Goal: Information Seeking & Learning: Learn about a topic

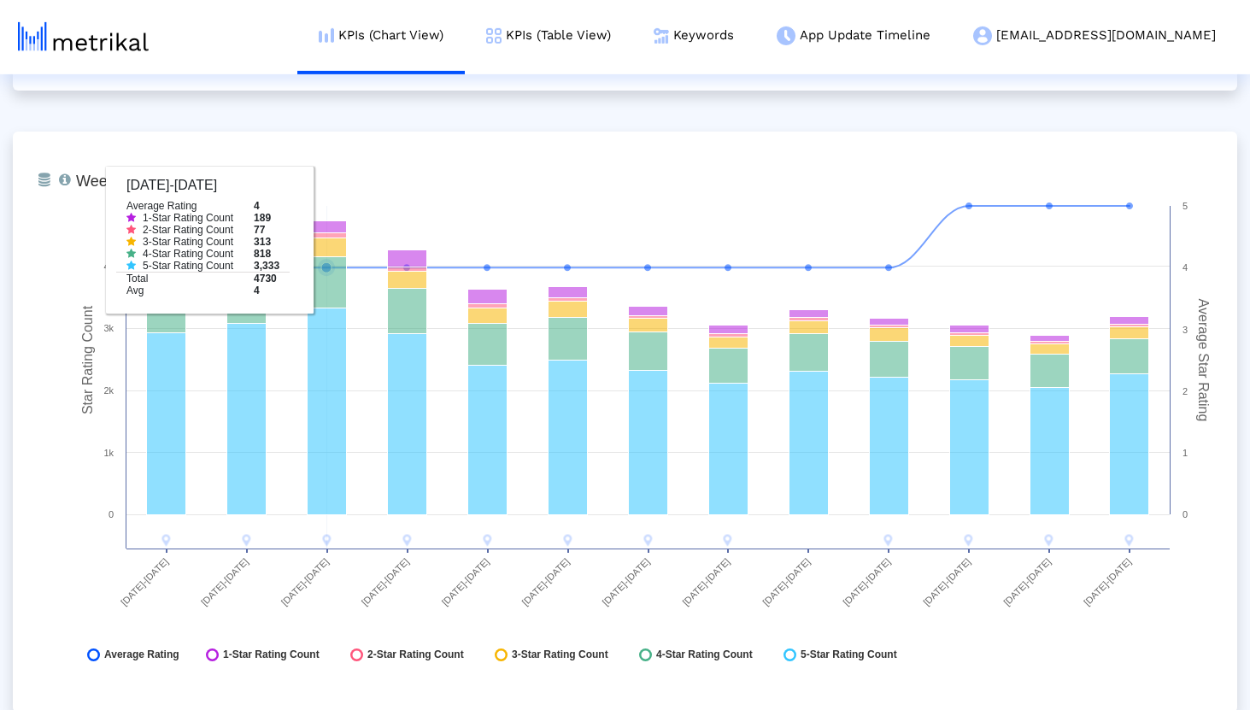
scroll to position [2515, 0]
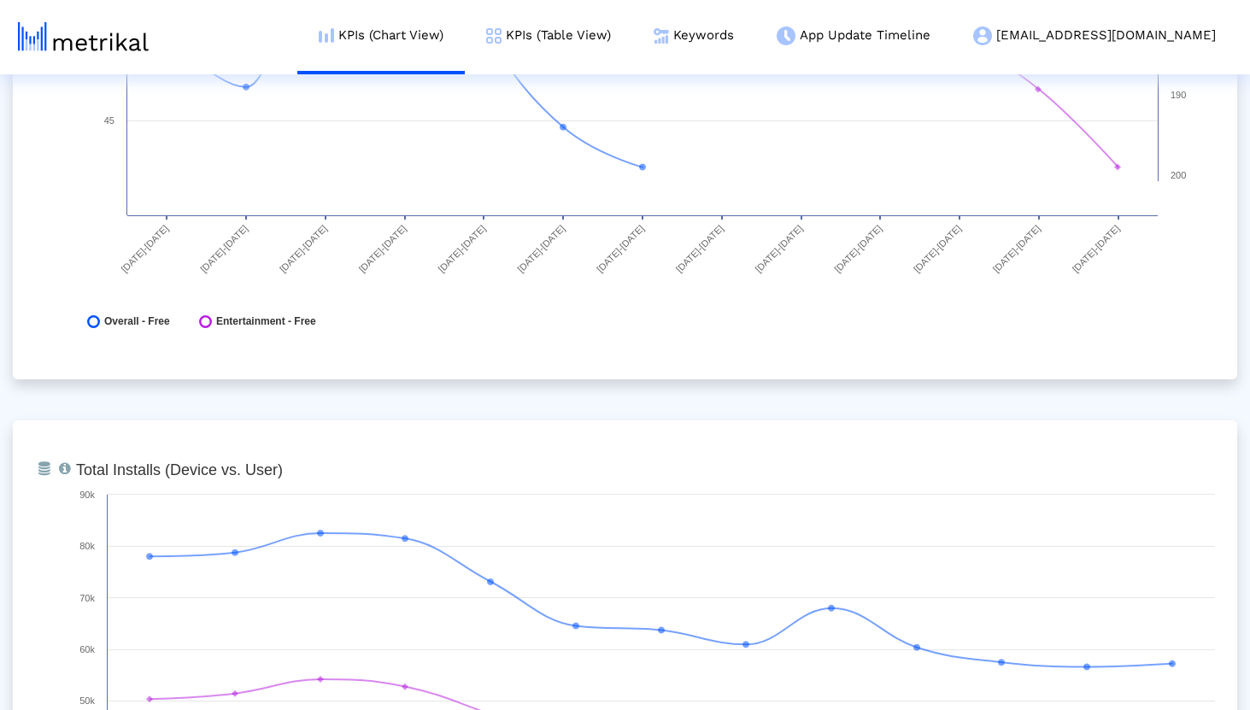
scroll to position [0, 0]
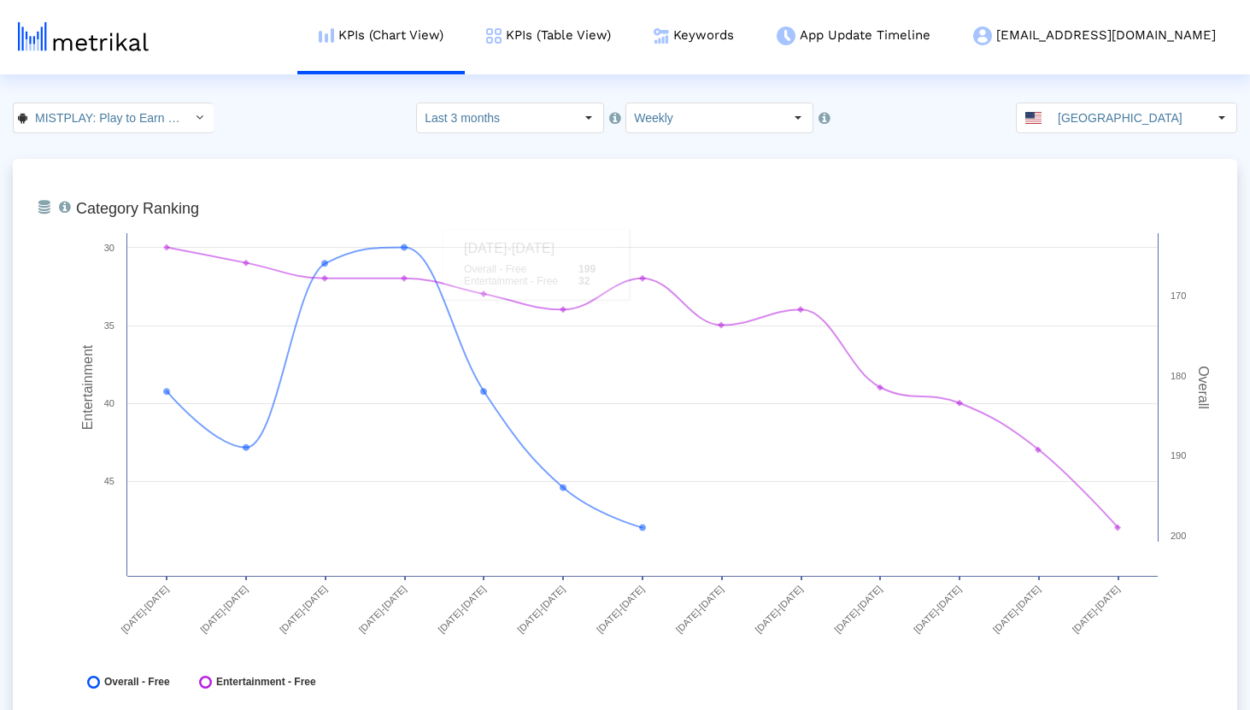
click at [362, 133] on div "MISTPLAY: Play to Earn Money < com.mistplay.mistplay > Select how far back from…" at bounding box center [625, 118] width 1250 height 31
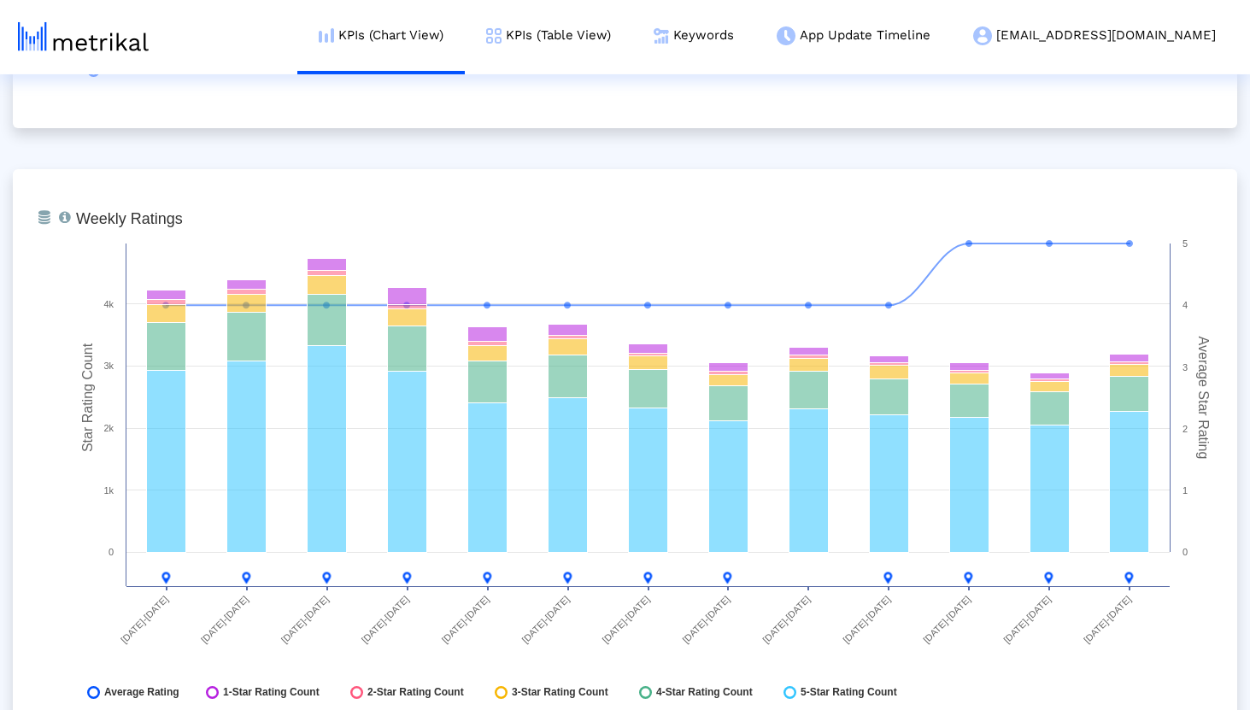
scroll to position [2488, 0]
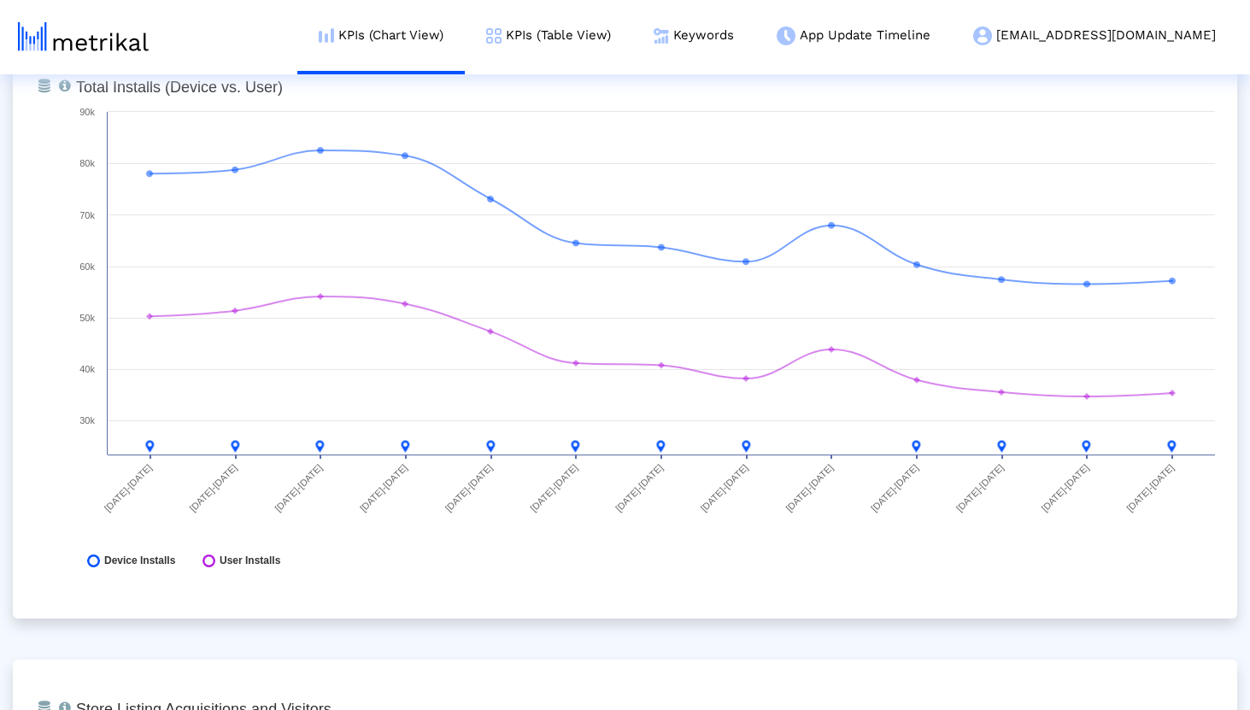
scroll to position [0, 0]
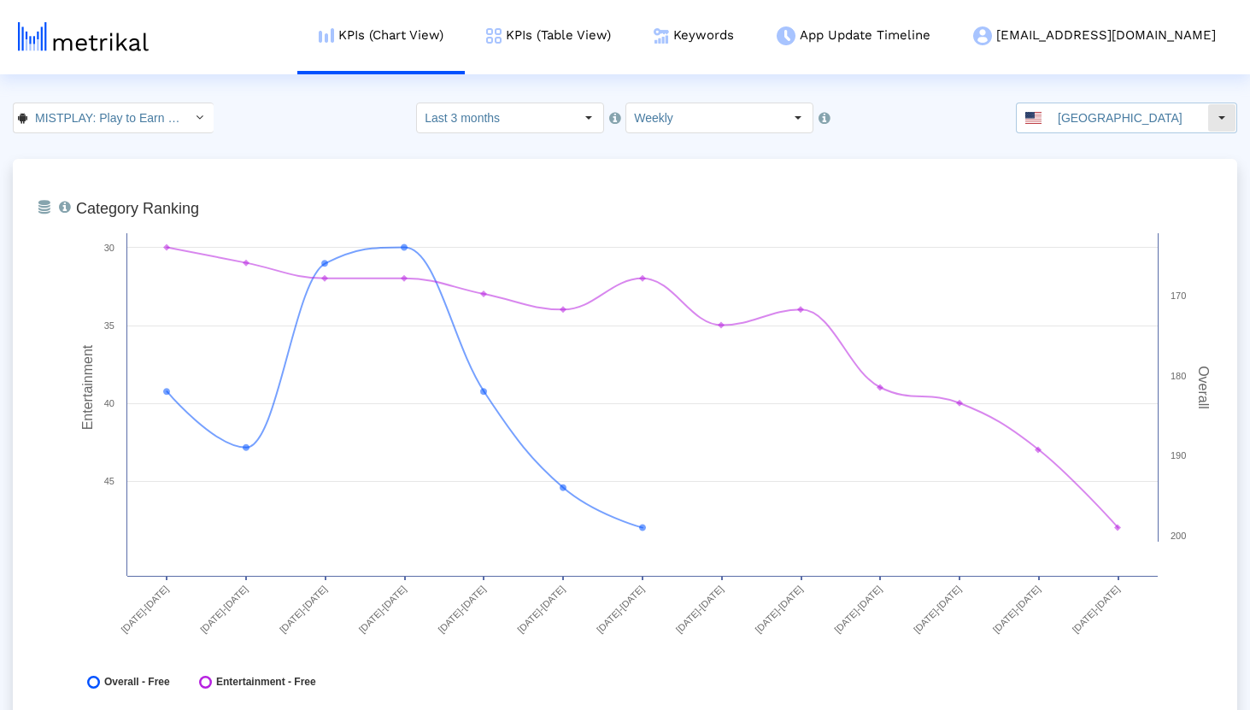
click at [1123, 125] on input "[GEOGRAPHIC_DATA]" at bounding box center [1128, 117] width 157 height 29
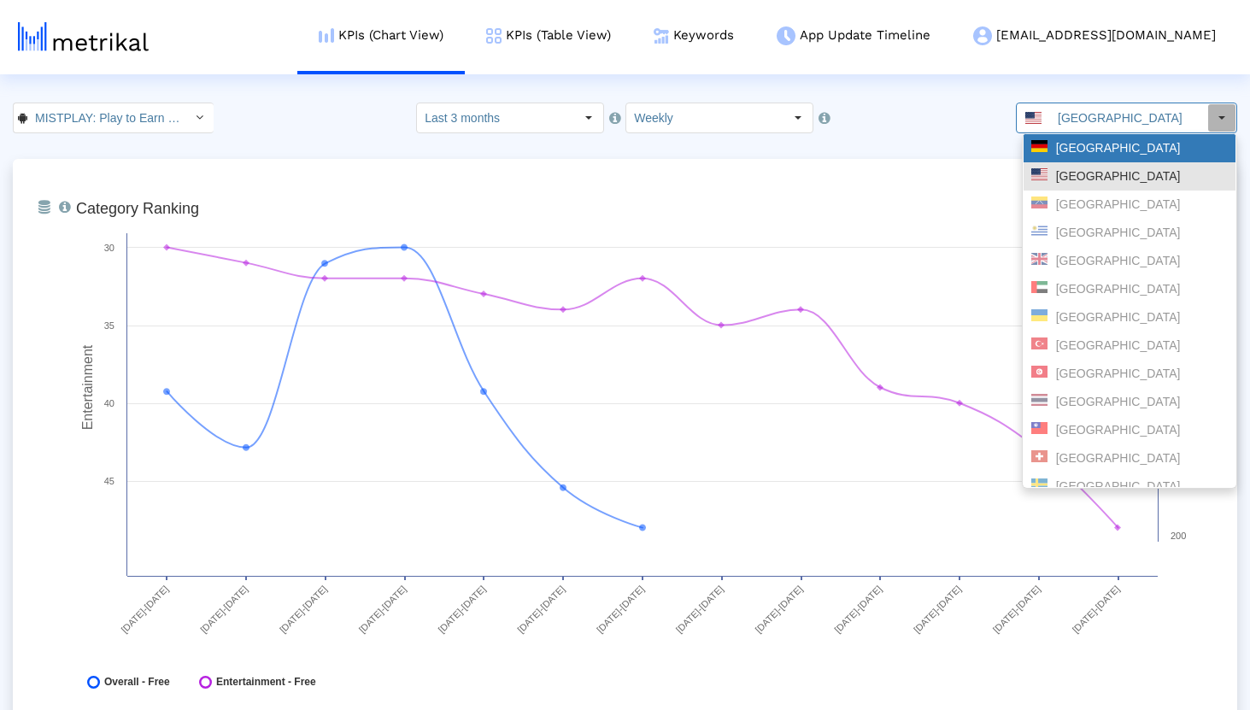
click at [1104, 149] on div "[GEOGRAPHIC_DATA]" at bounding box center [1129, 148] width 196 height 16
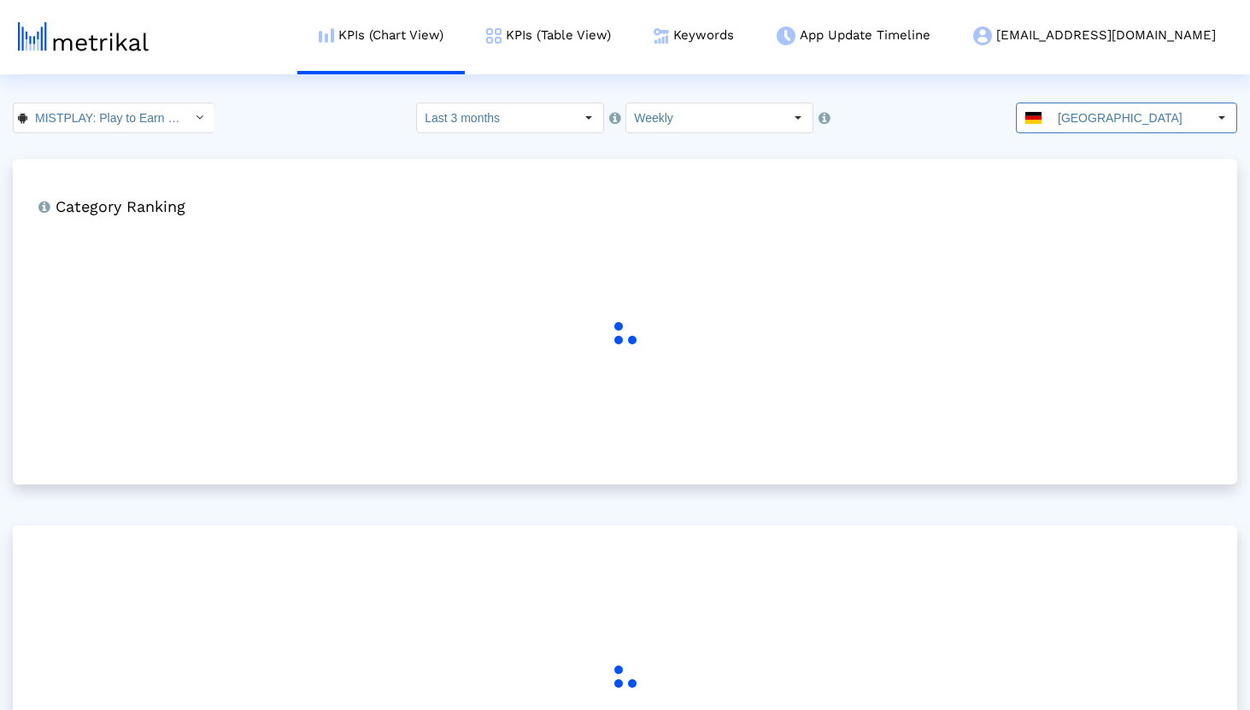
click at [320, 124] on div "MISTPLAY: Play to Earn Money < com.mistplay.mistplay > Select how far back from…" at bounding box center [625, 118] width 1250 height 31
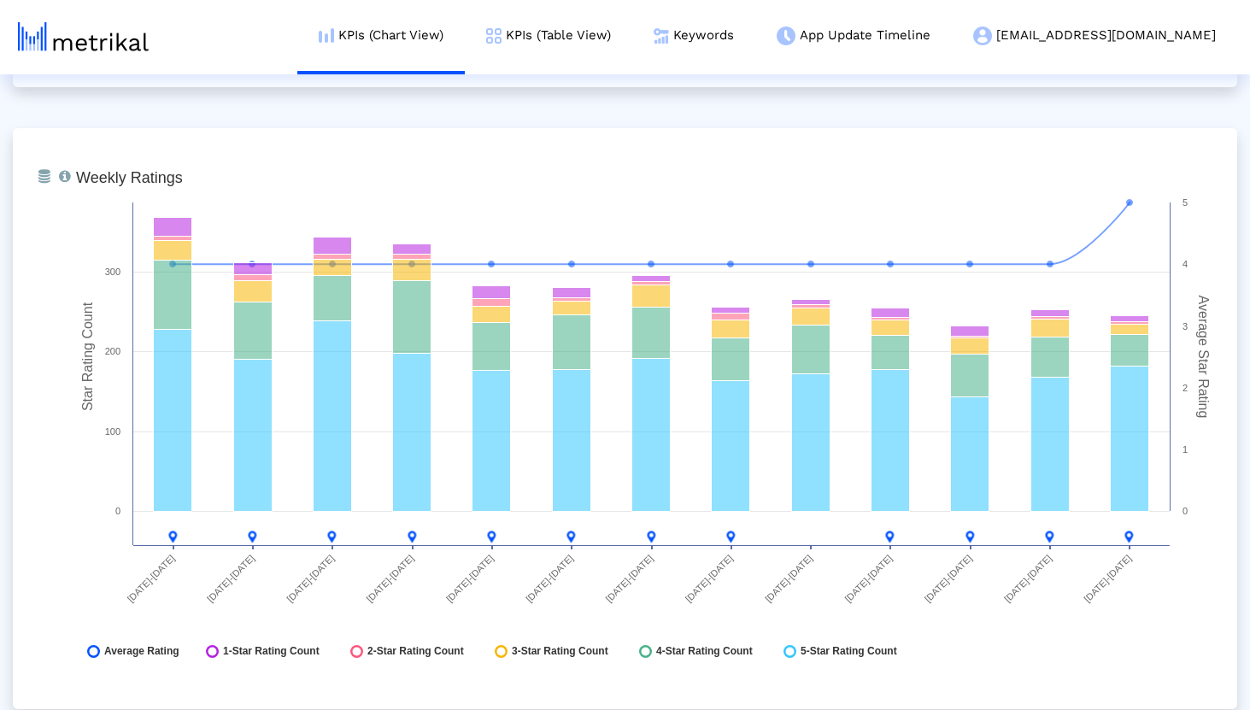
scroll to position [2547, 0]
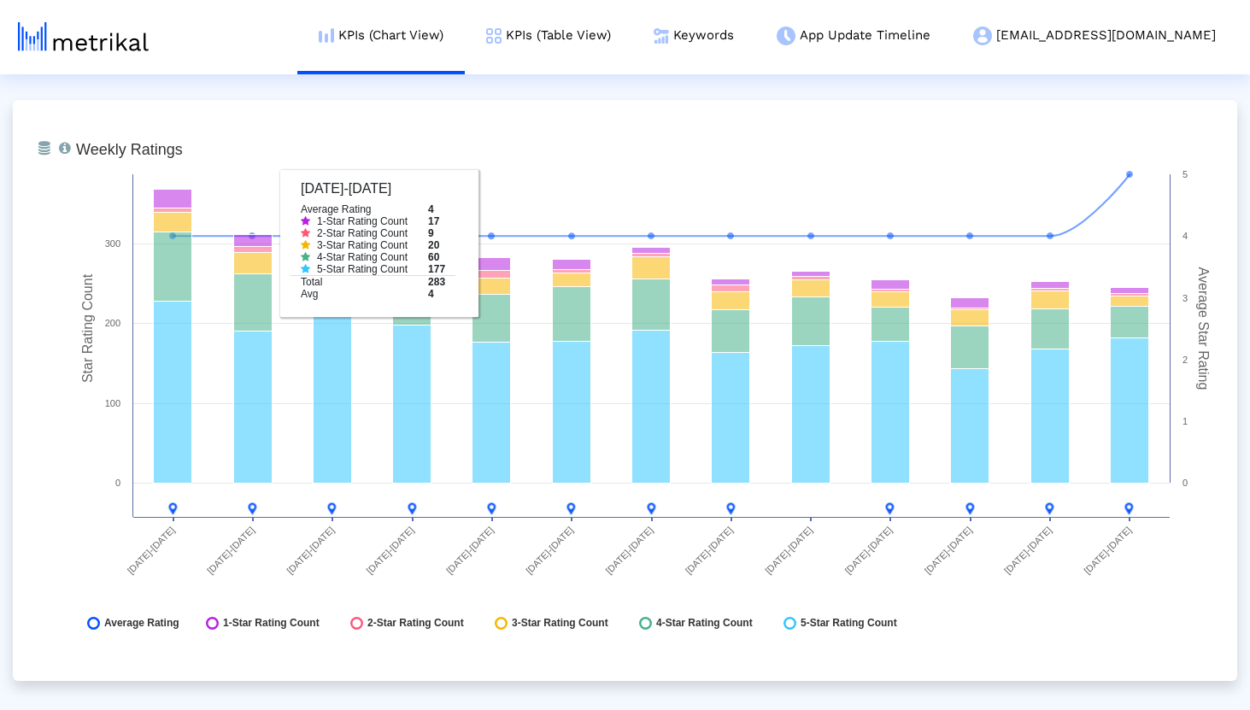
click at [436, 95] on div "From Database Ranking of the app in the Overall and Category Charts. Created wi…" at bounding box center [625, 390] width 1224 height 5556
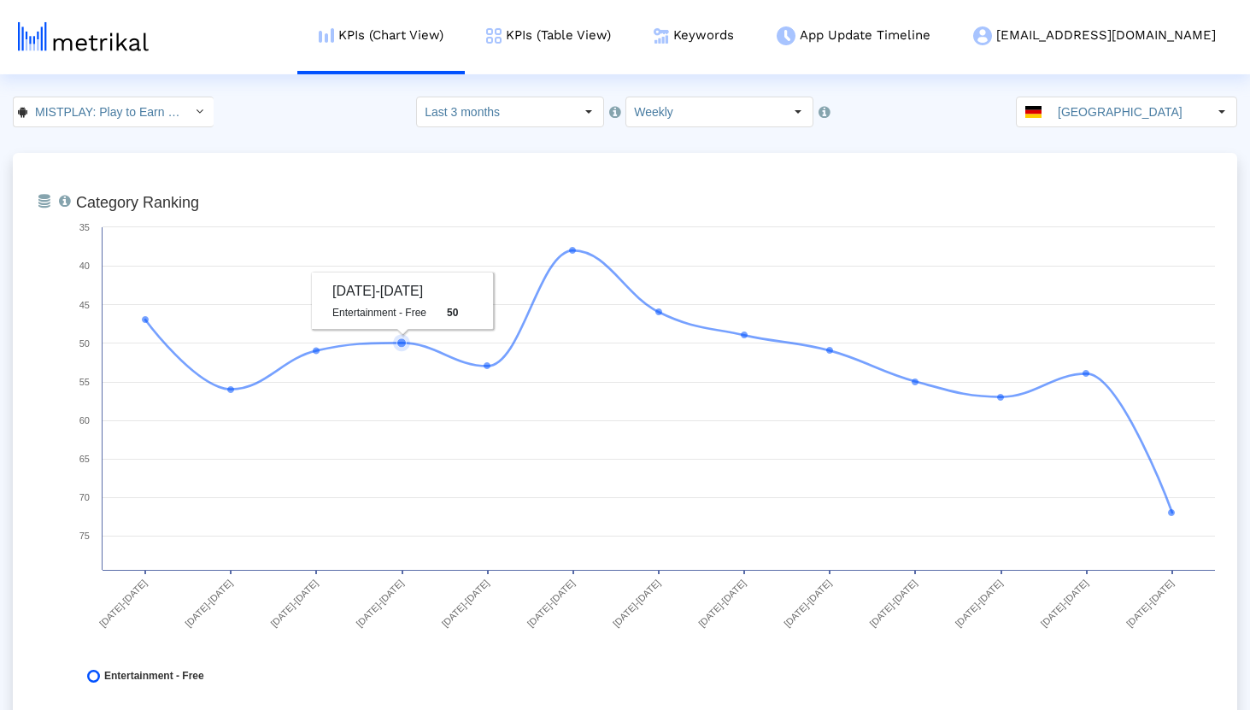
scroll to position [0, 0]
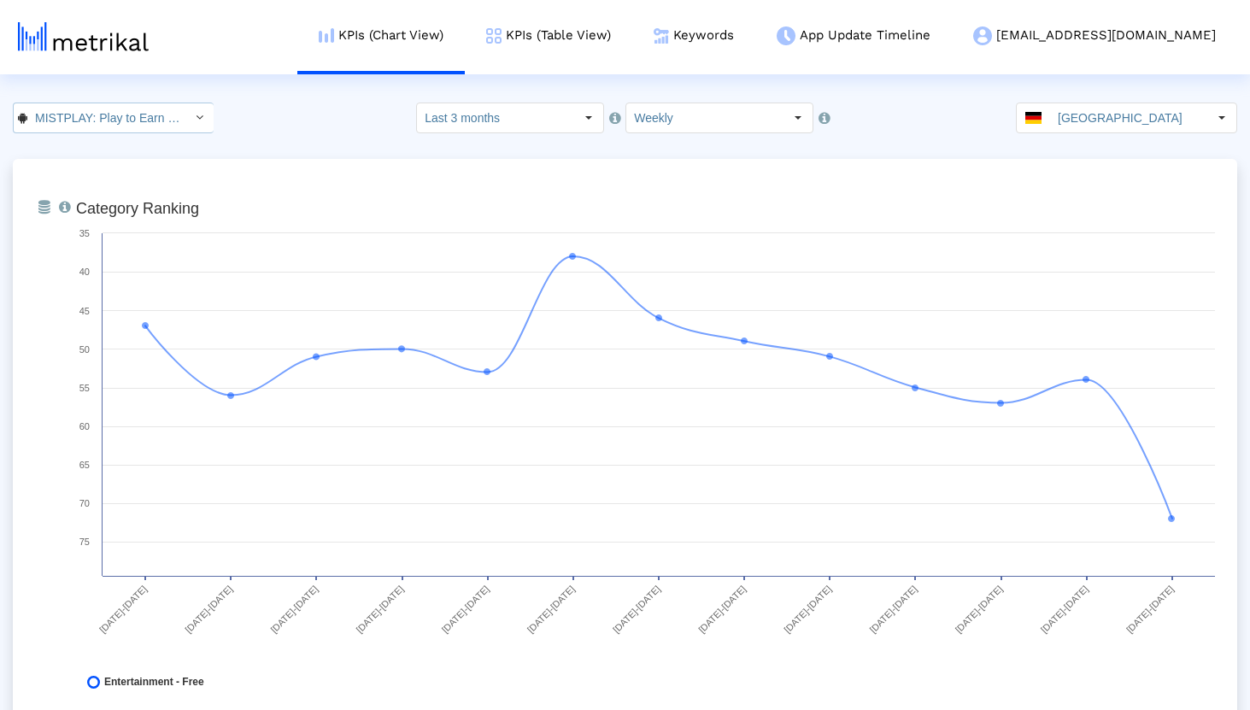
click at [137, 110] on input "MISTPLAY: Play to Earn Money < com.mistplay.mistplay >" at bounding box center [104, 117] width 154 height 29
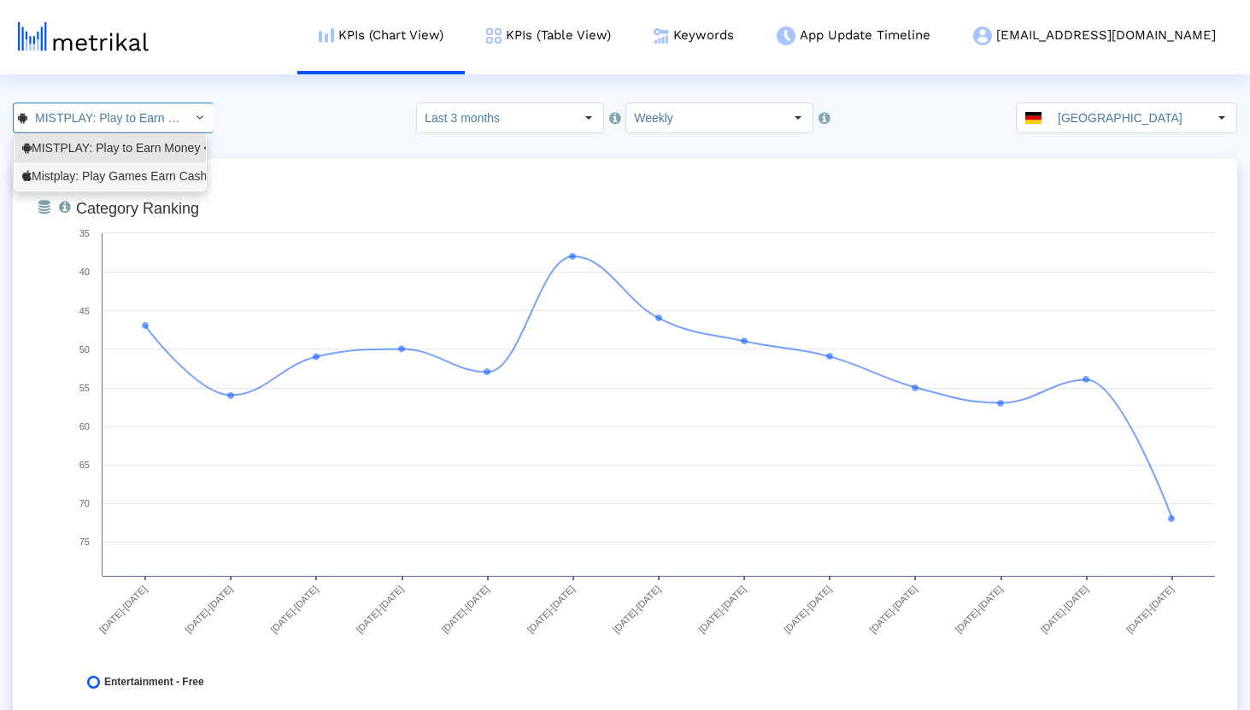
click at [108, 172] on div "Mistplay: Play Games Earn Cash <6739352969>" at bounding box center [110, 176] width 176 height 16
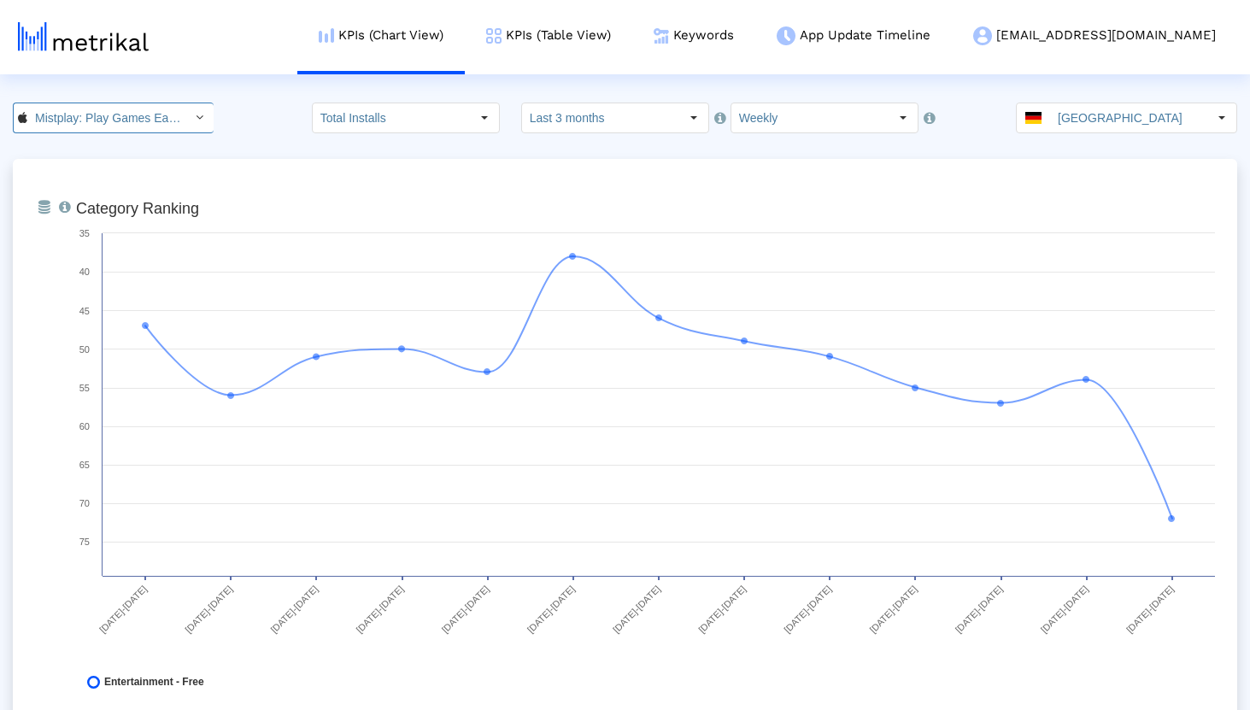
scroll to position [0, 128]
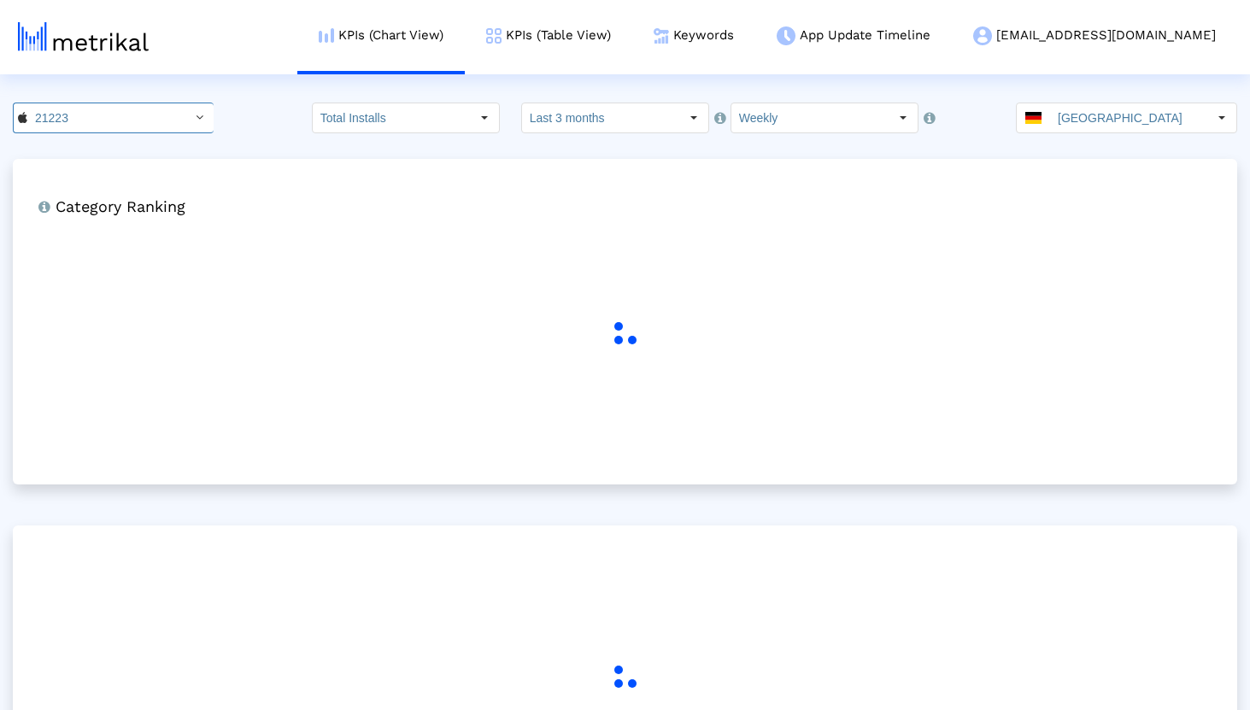
click at [273, 130] on div "21223 Pull down to refresh... Release to refresh... Refreshing... MISTPLAY: Pla…" at bounding box center [625, 118] width 1250 height 31
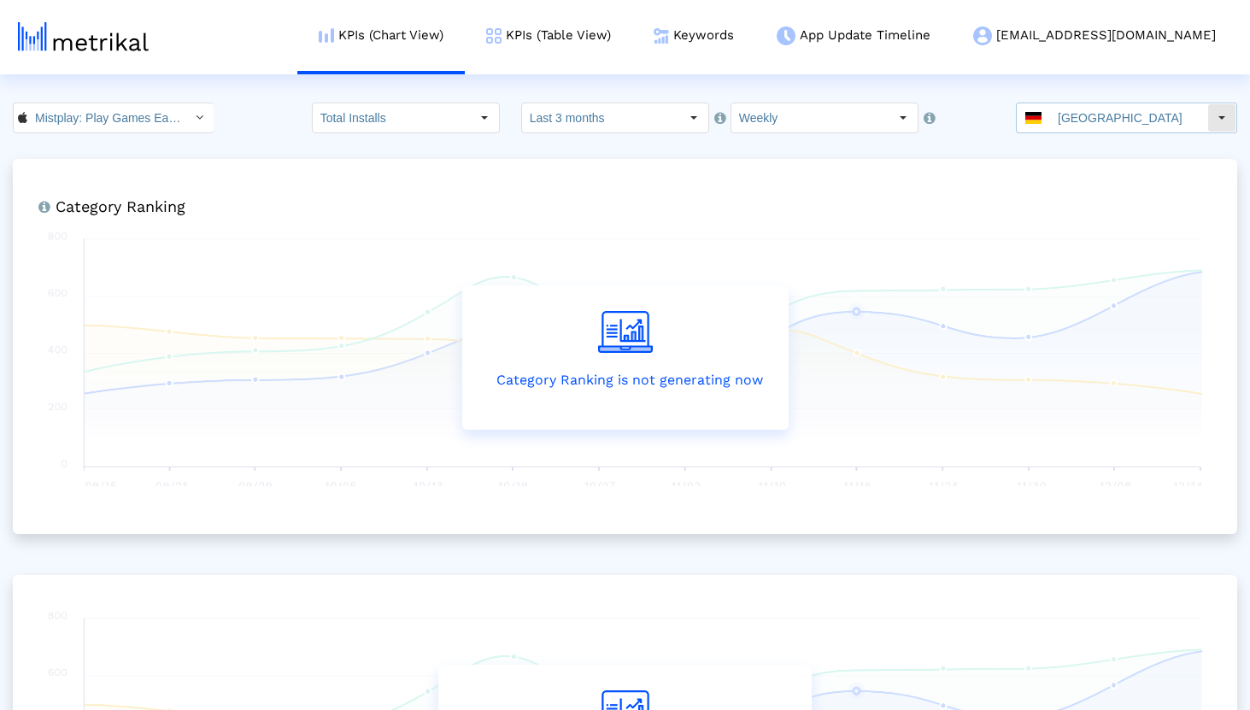
click at [1074, 116] on input "[GEOGRAPHIC_DATA]" at bounding box center [1128, 117] width 157 height 29
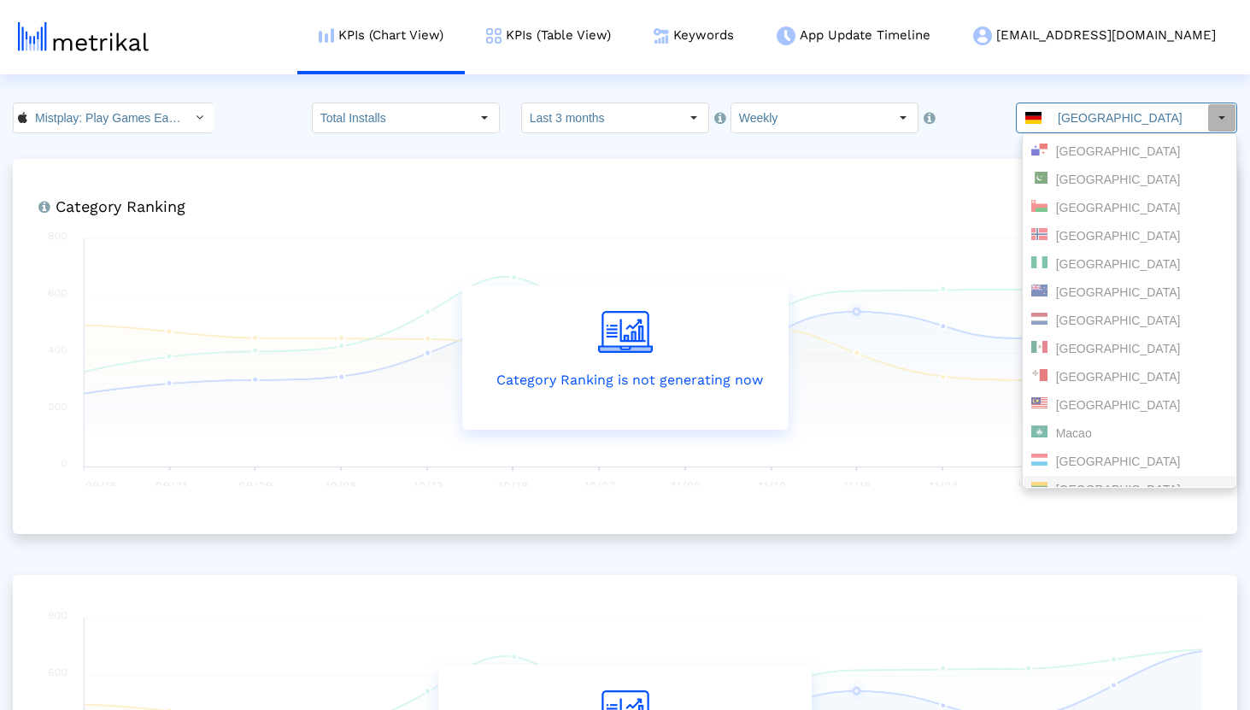
scroll to position [0, 0]
click at [1093, 149] on div "[GEOGRAPHIC_DATA]" at bounding box center [1129, 148] width 196 height 16
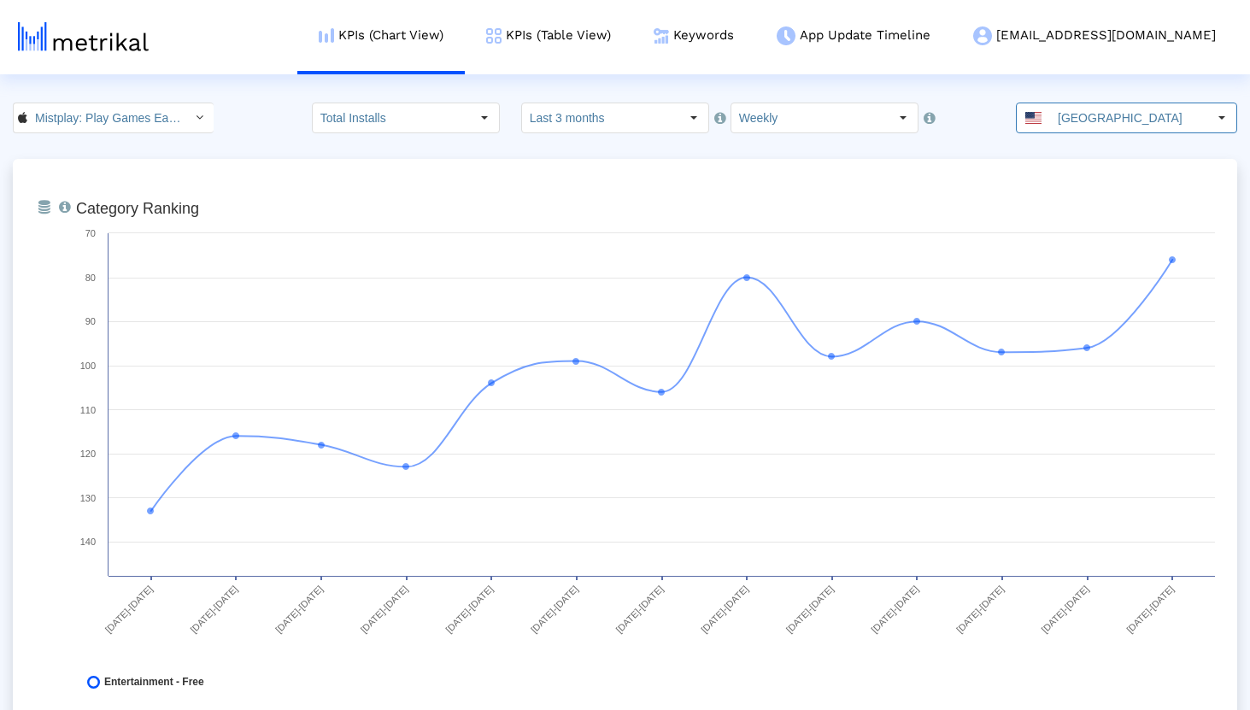
click at [253, 119] on div "Mistplay: Play Games Earn Cash < 6739352969 > Pull down to refresh... Release t…" at bounding box center [625, 118] width 1250 height 31
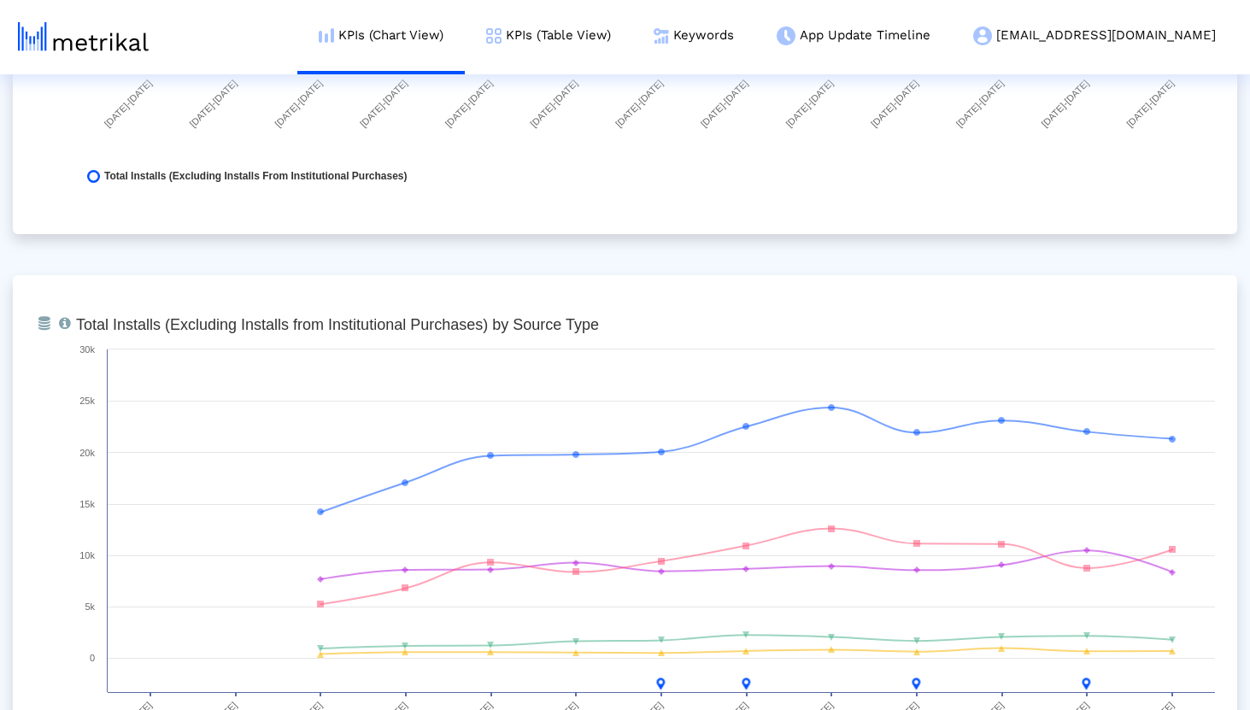
scroll to position [1886, 0]
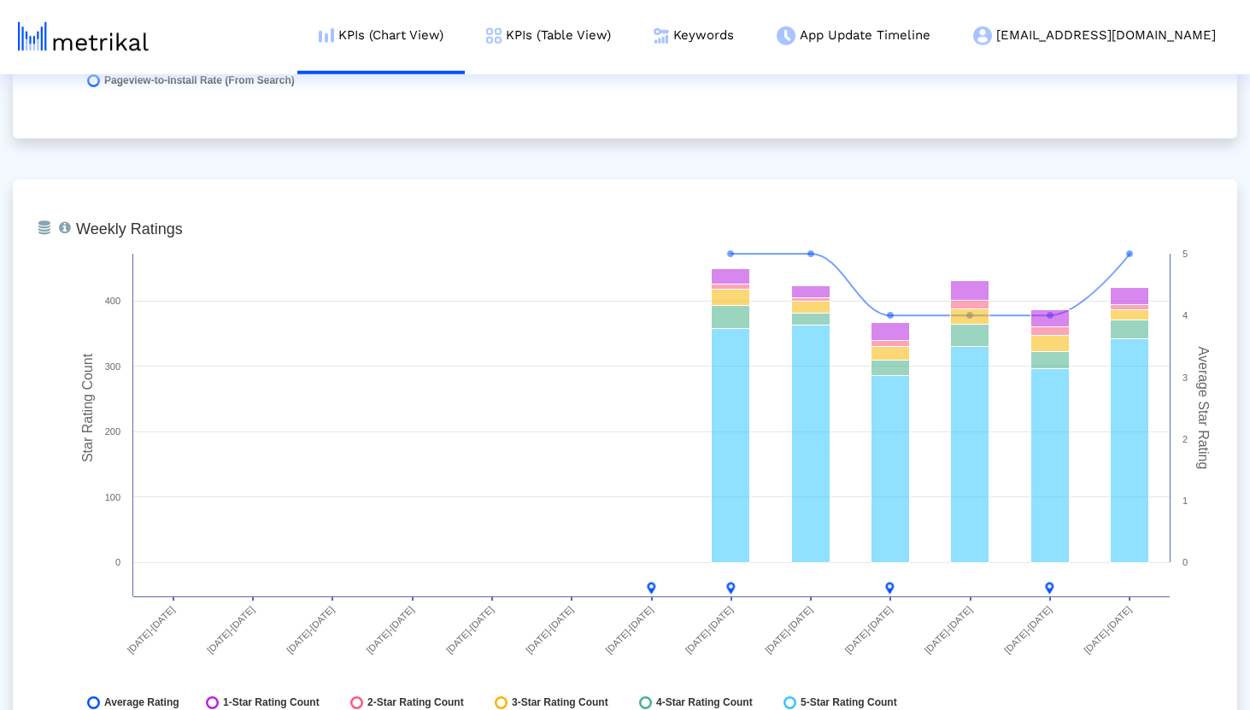
scroll to position [4360, 0]
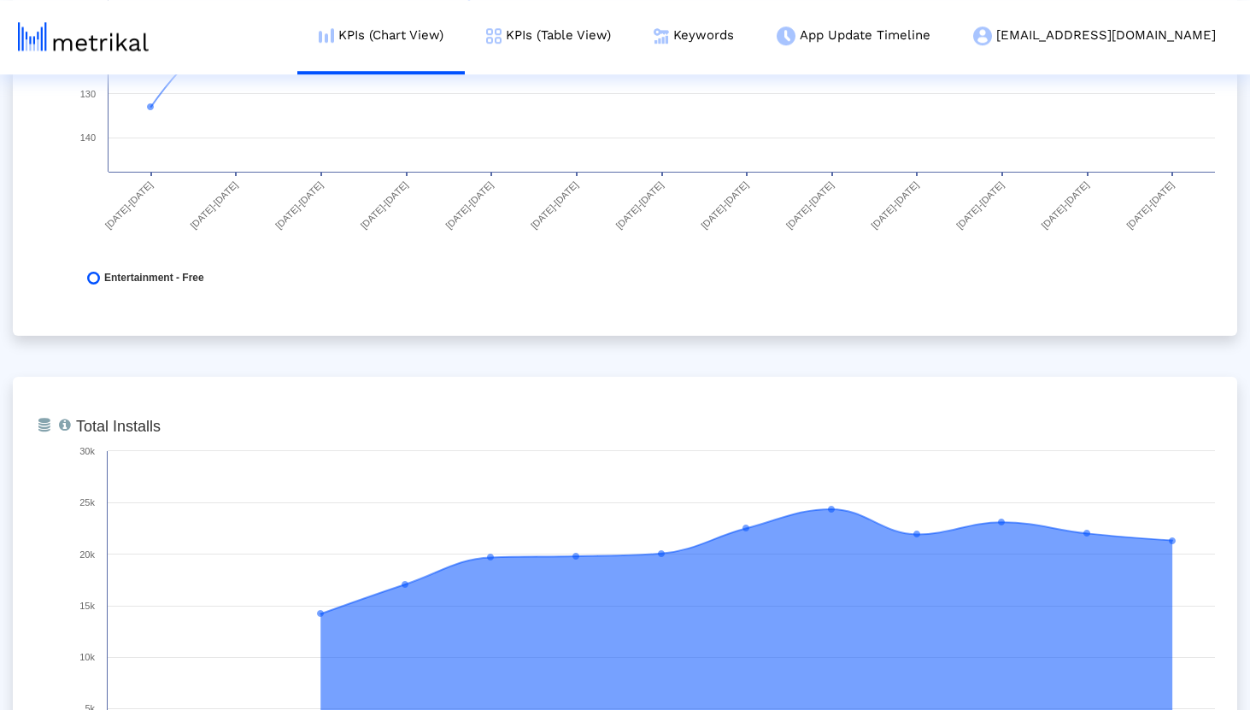
scroll to position [0, 0]
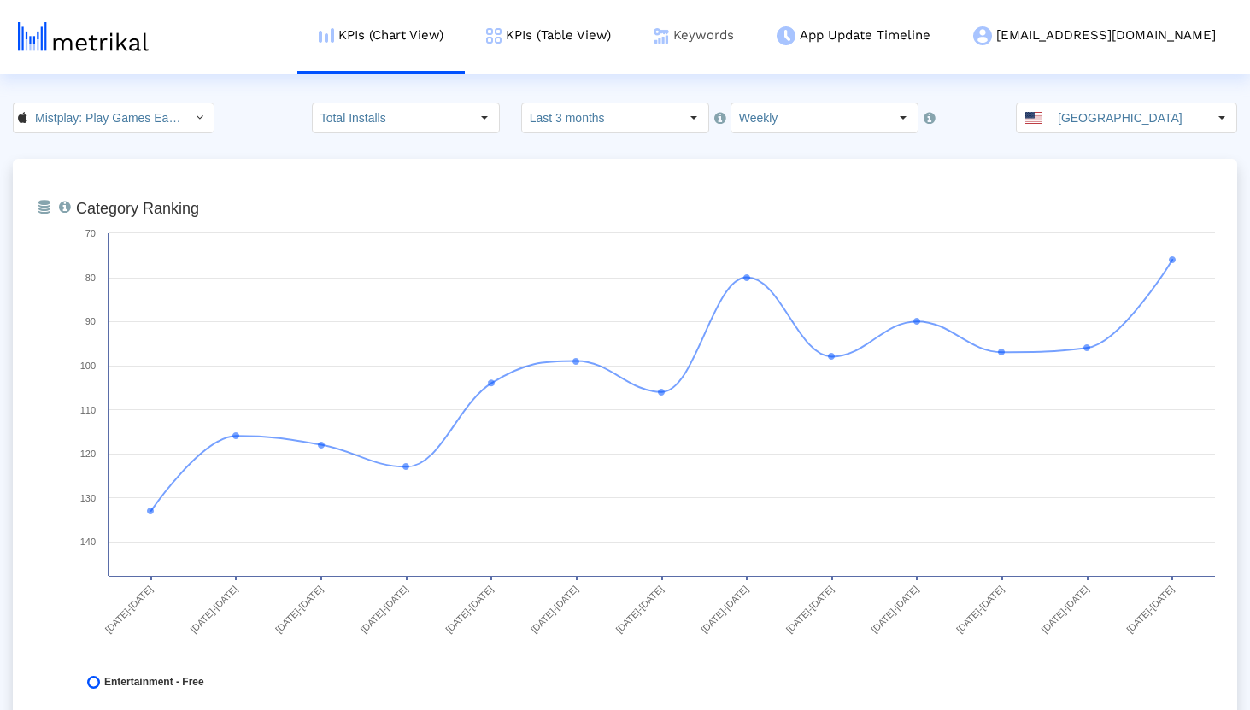
click at [755, 32] on link "Keywords" at bounding box center [693, 35] width 123 height 71
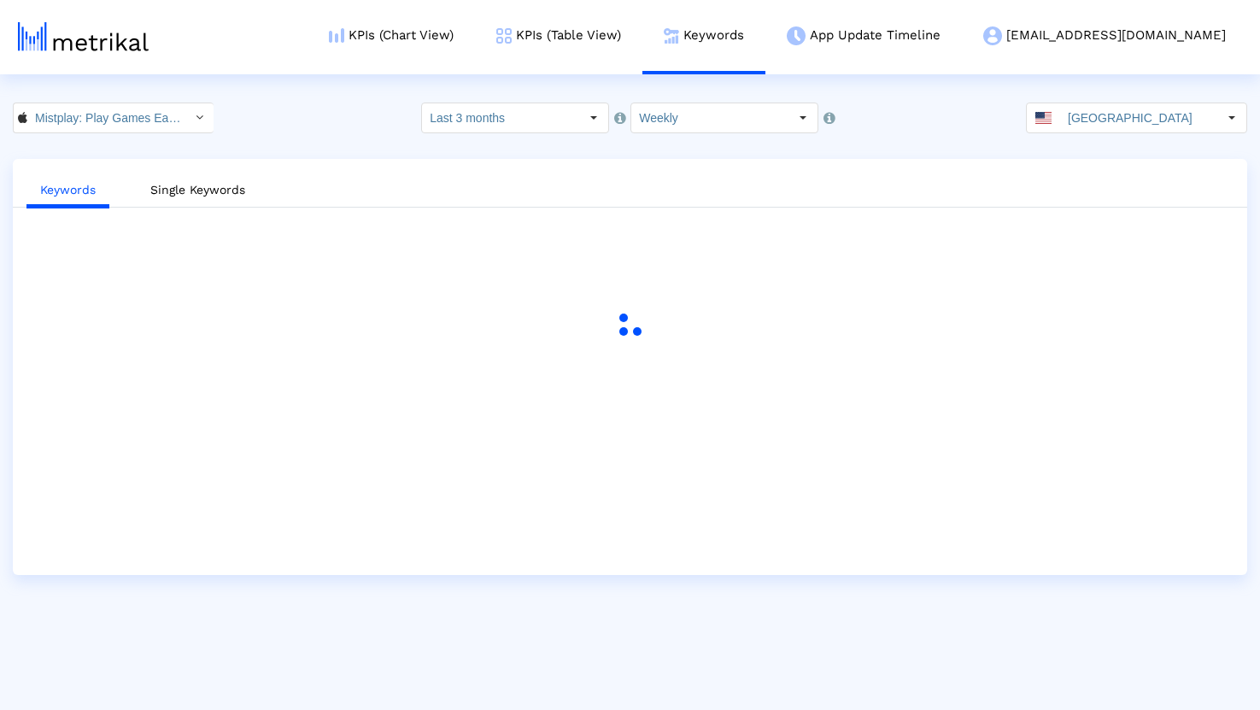
click at [259, 122] on div "Mistplay: Play Games Earn Cash < 6739352969 > Select how far back from [DATE] y…" at bounding box center [630, 118] width 1260 height 31
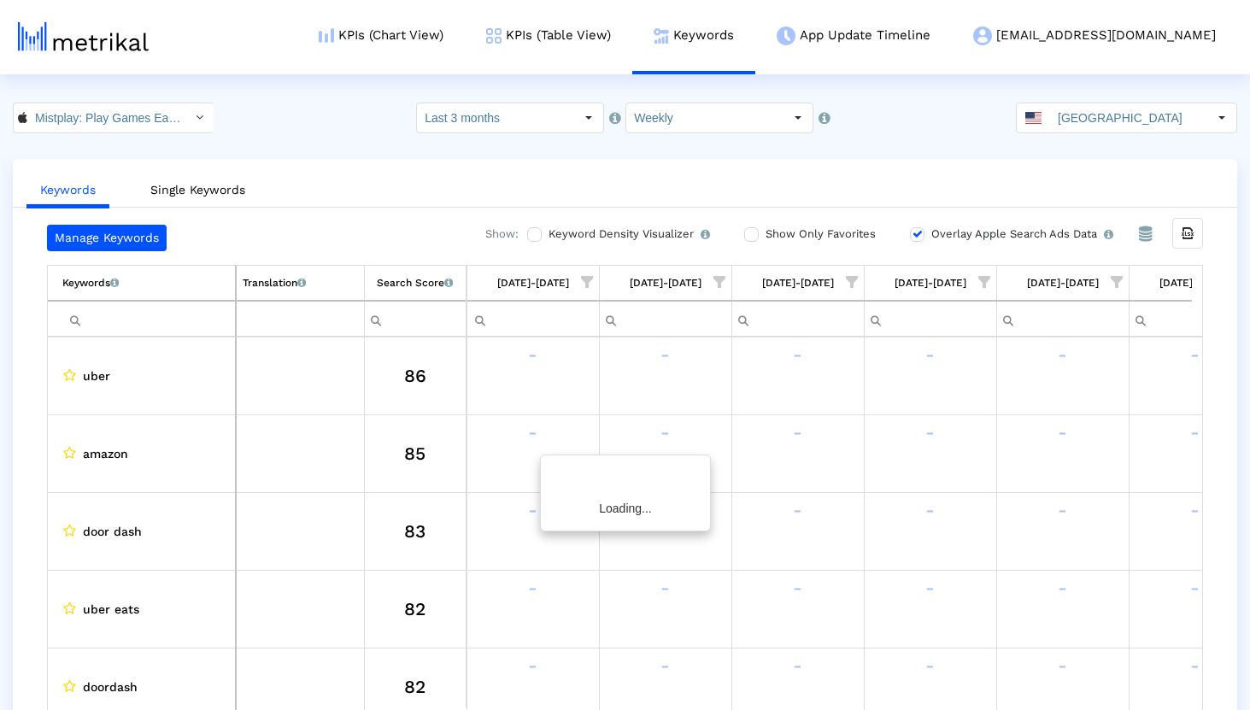
scroll to position [0, 202]
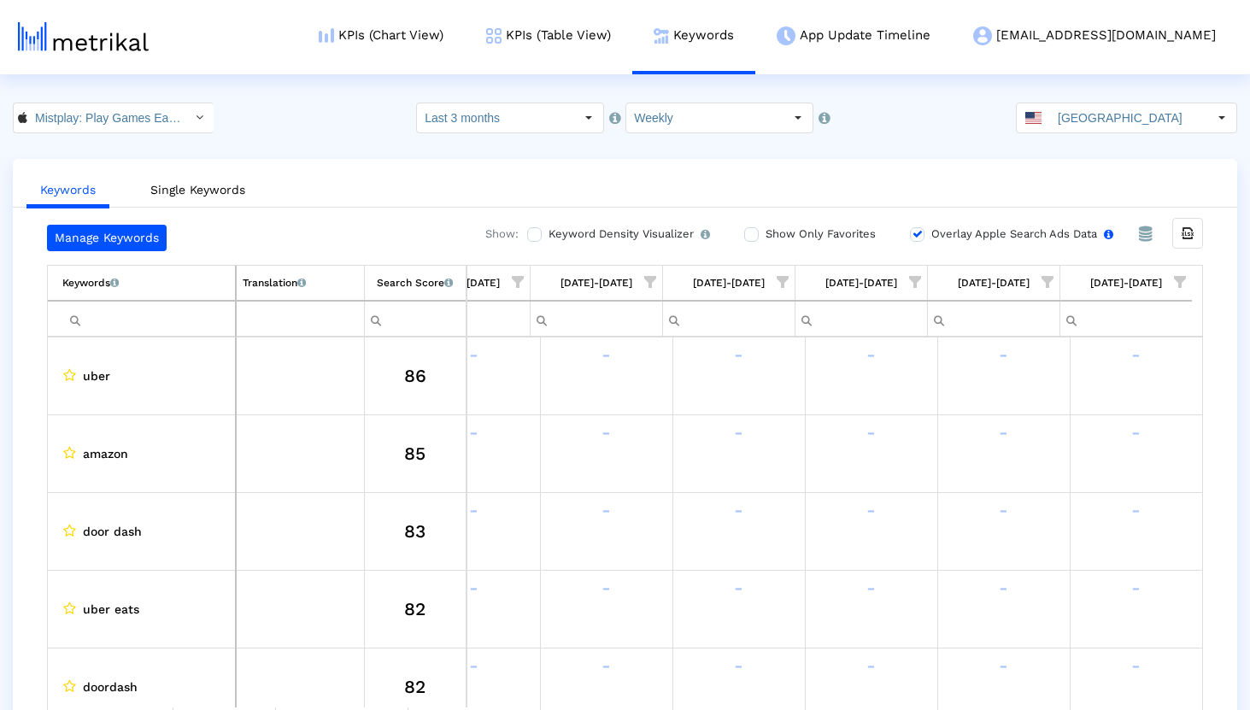
click at [910, 236] on input "Overlay Apple Search Ads Data Turn this on to view Apple Search Ads metrics (in…" at bounding box center [915, 234] width 11 height 11
checkbox input "false"
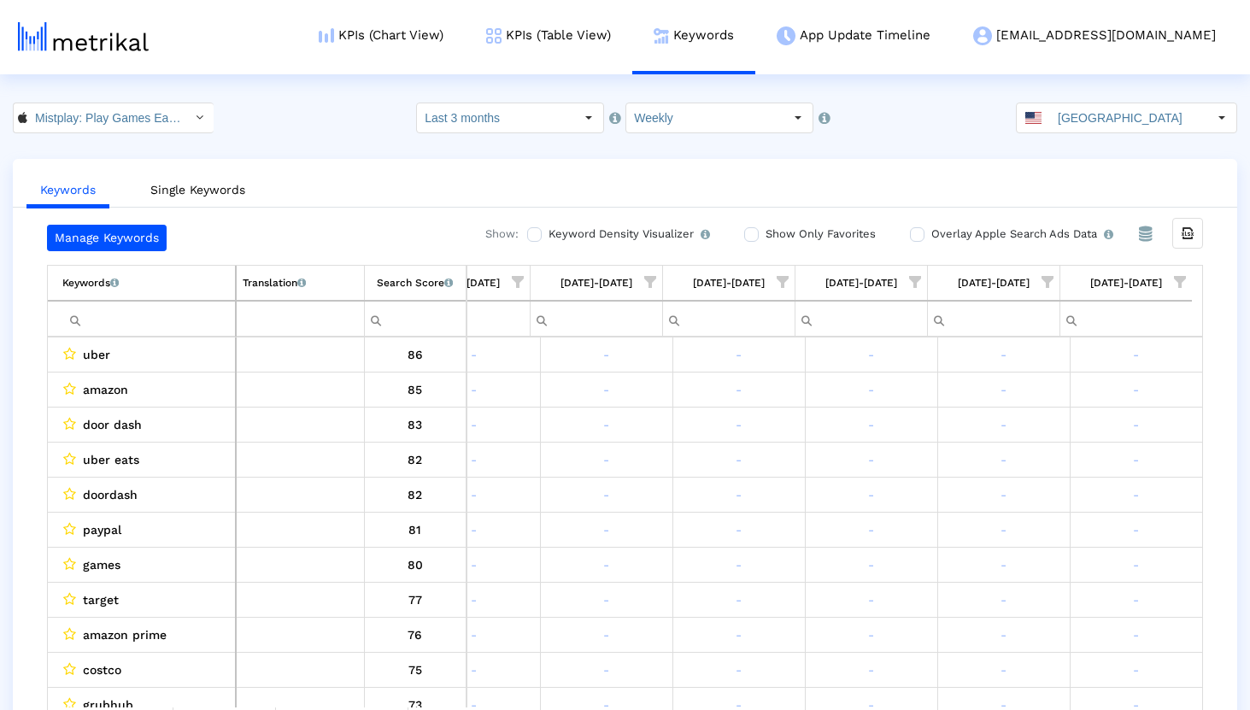
click at [738, 164] on div "Keywords Single Keywords Manage Keywords Show: Keyword Density Visualizer Turn …" at bounding box center [625, 451] width 1224 height 585
click at [746, 237] on input "Show Only Favorites" at bounding box center [749, 234] width 11 height 11
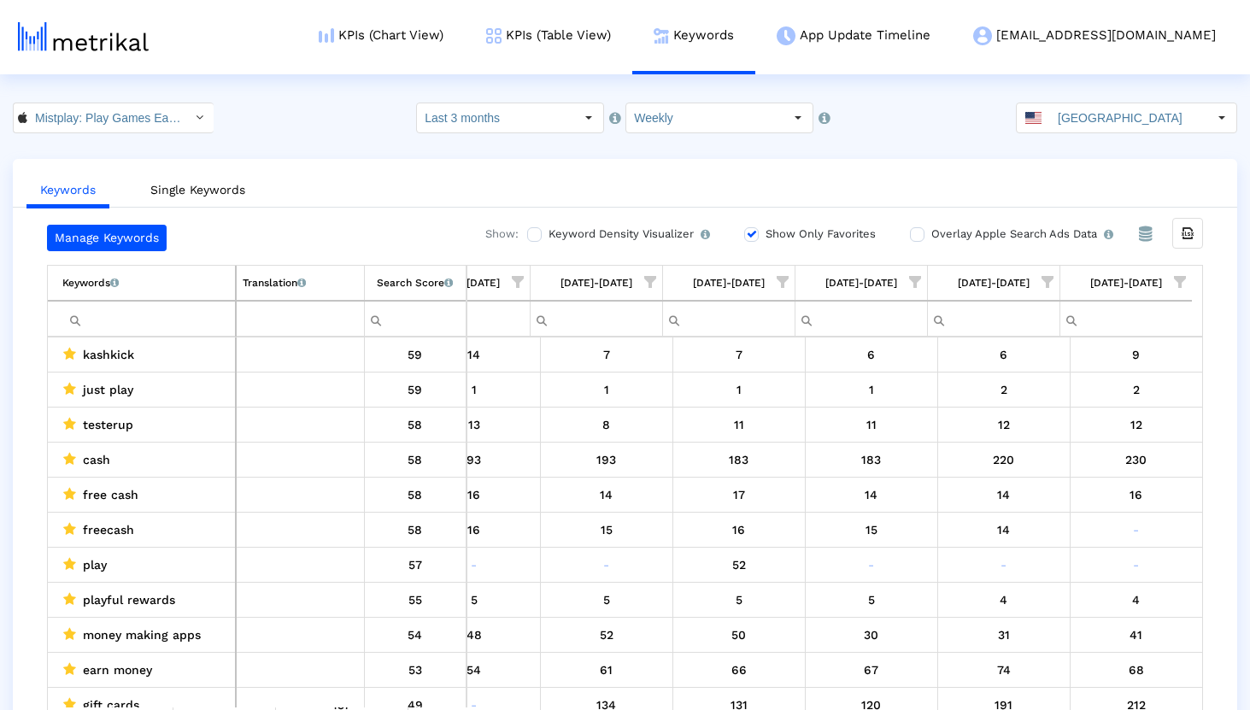
click at [312, 109] on div "Mistplay: Play Games Earn Cash < 6739352969 > Select how far back from [DATE] y…" at bounding box center [625, 118] width 1250 height 31
click at [1190, 230] on icon "Export all data" at bounding box center [1187, 233] width 15 height 15
click at [312, 112] on div "Mistplay: Play Games Earn Cash < 6739352969 > Select how far back from [DATE] y…" at bounding box center [625, 118] width 1250 height 31
click at [119, 117] on input "Mistplay: Play Games Earn Cash < 6739352969 >" at bounding box center [104, 117] width 154 height 29
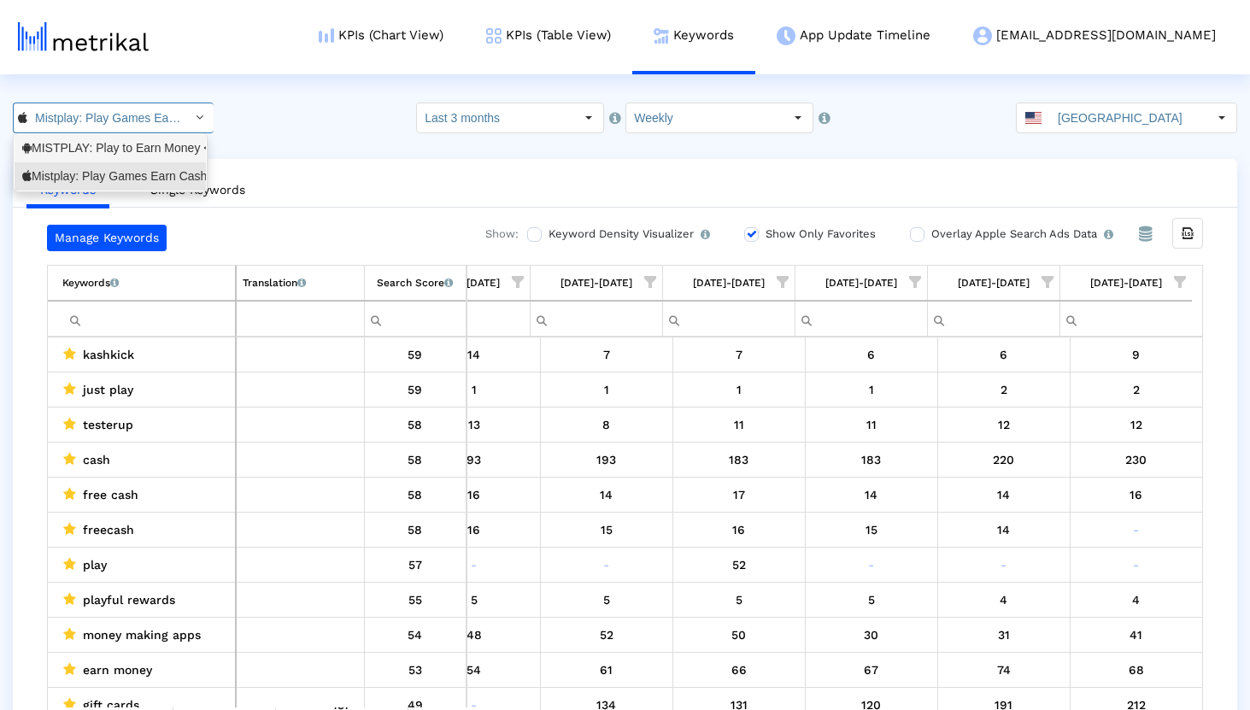
click at [98, 145] on div "MISTPLAY: Play to Earn Money <com.mistplay.mistplay>" at bounding box center [110, 148] width 176 height 16
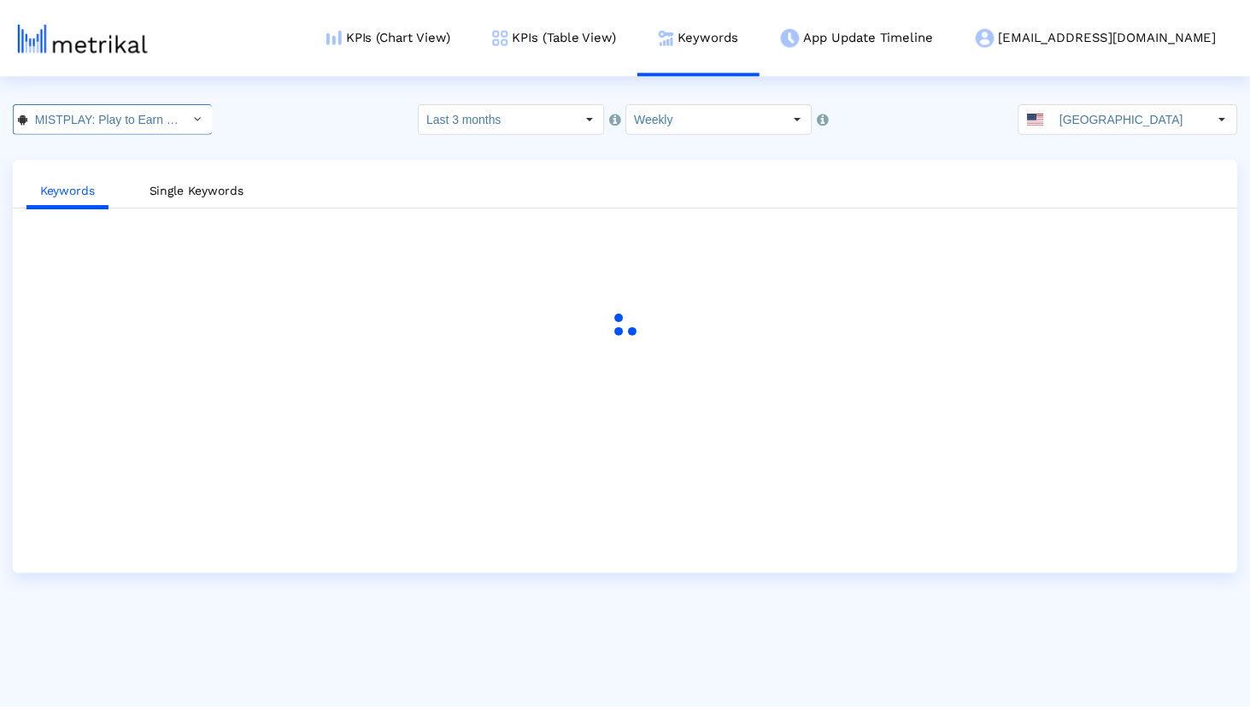
scroll to position [0, 173]
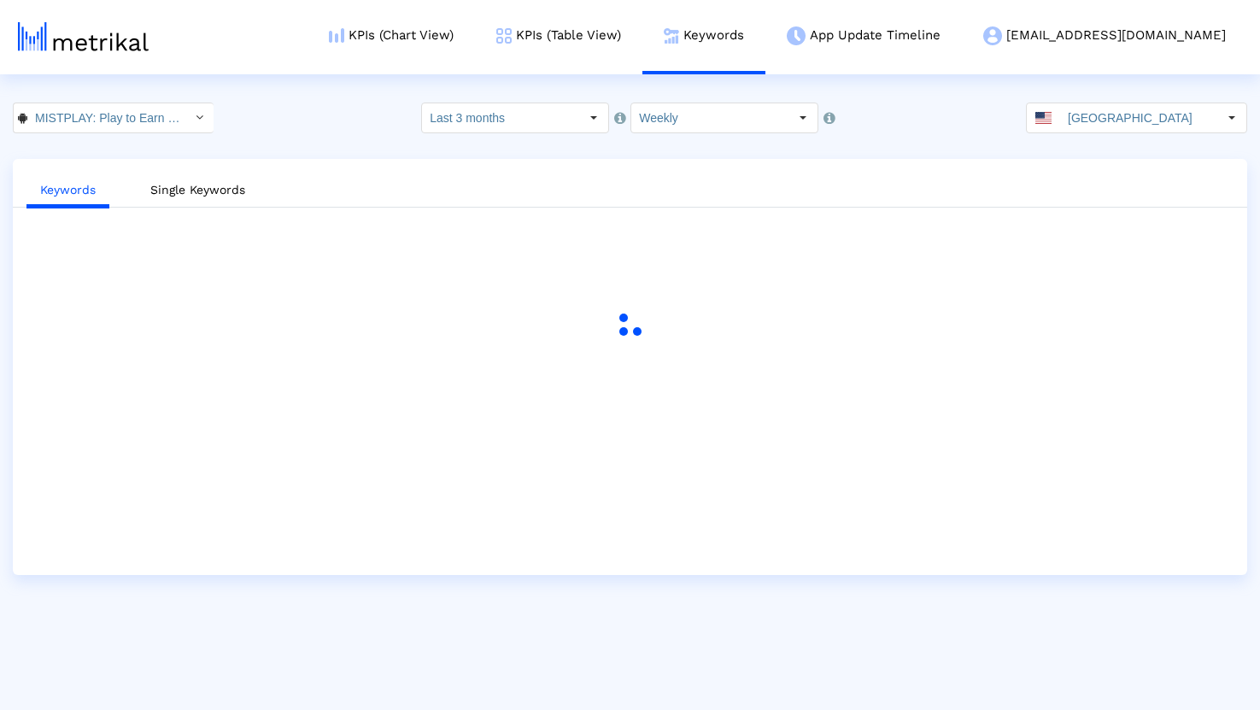
click at [307, 138] on crea-index "MISTPLAY: Play to Earn Money < com.mistplay.mistplay > Pull down to refresh... …" at bounding box center [630, 339] width 1260 height 472
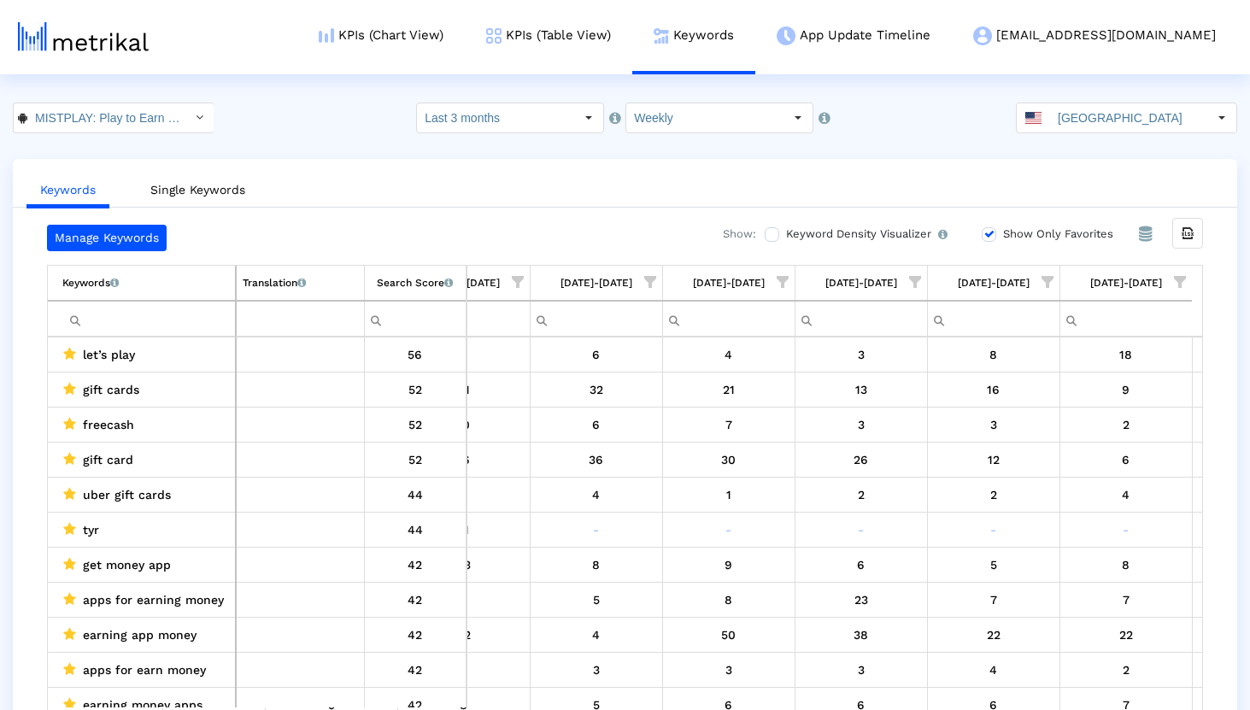
scroll to position [0, 210]
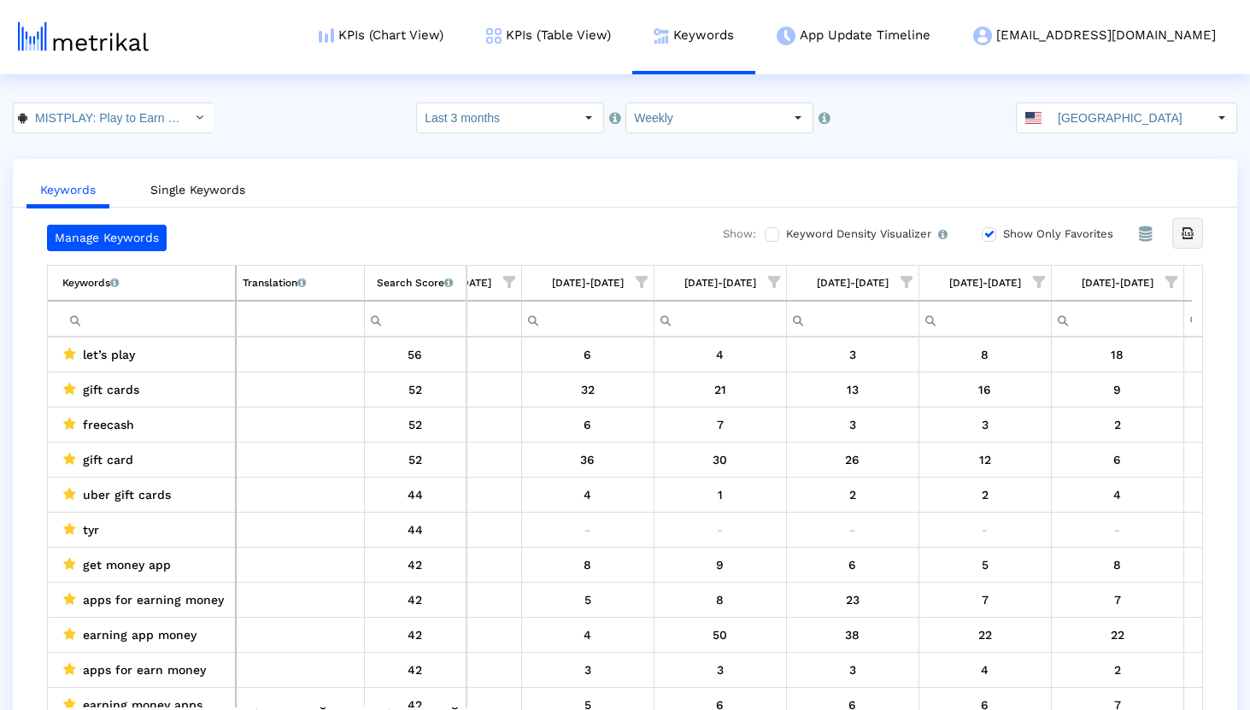
click at [1196, 237] on div "Export all data" at bounding box center [1187, 233] width 29 height 29
click at [280, 116] on div "MISTPLAY: Play to Earn Money < com.mistplay.mistplay > Pull down to refresh... …" at bounding box center [625, 118] width 1250 height 31
